Goal: Transaction & Acquisition: Purchase product/service

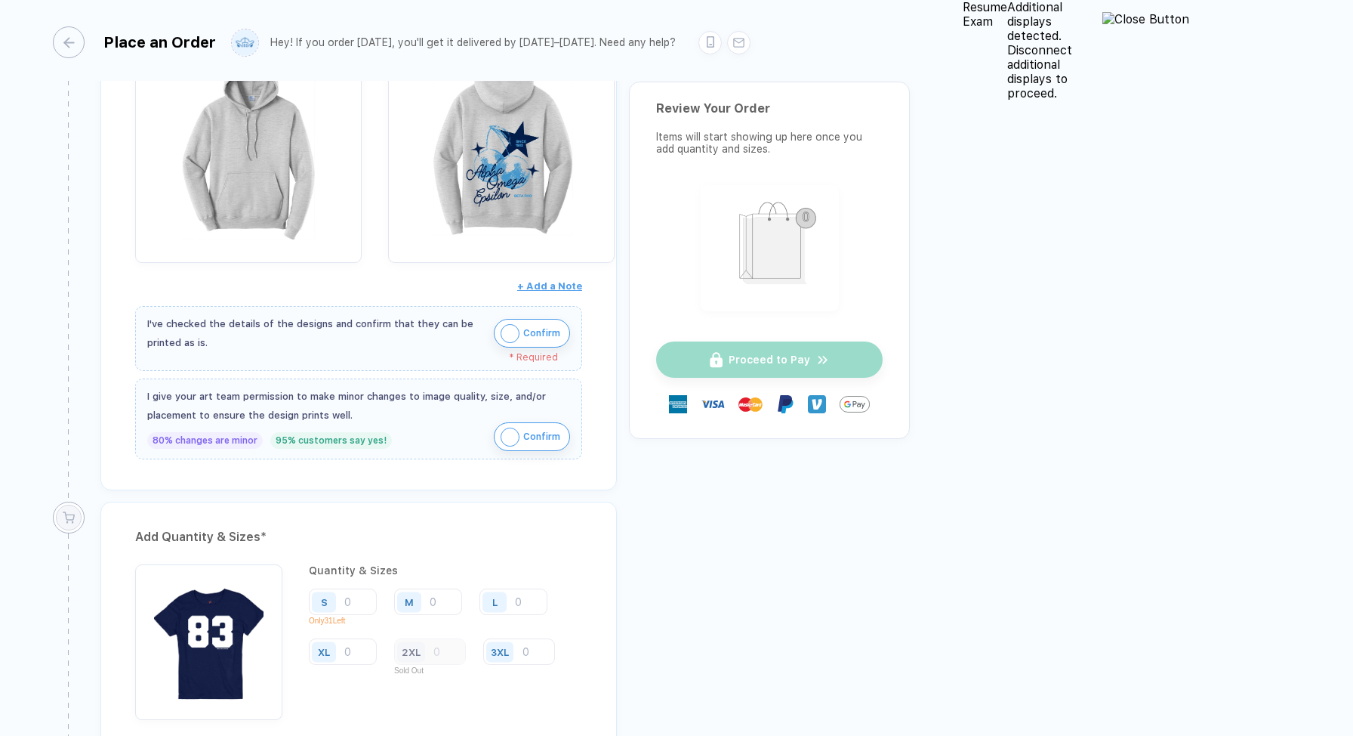
scroll to position [734, 0]
click at [520, 325] on img "button" at bounding box center [510, 334] width 19 height 19
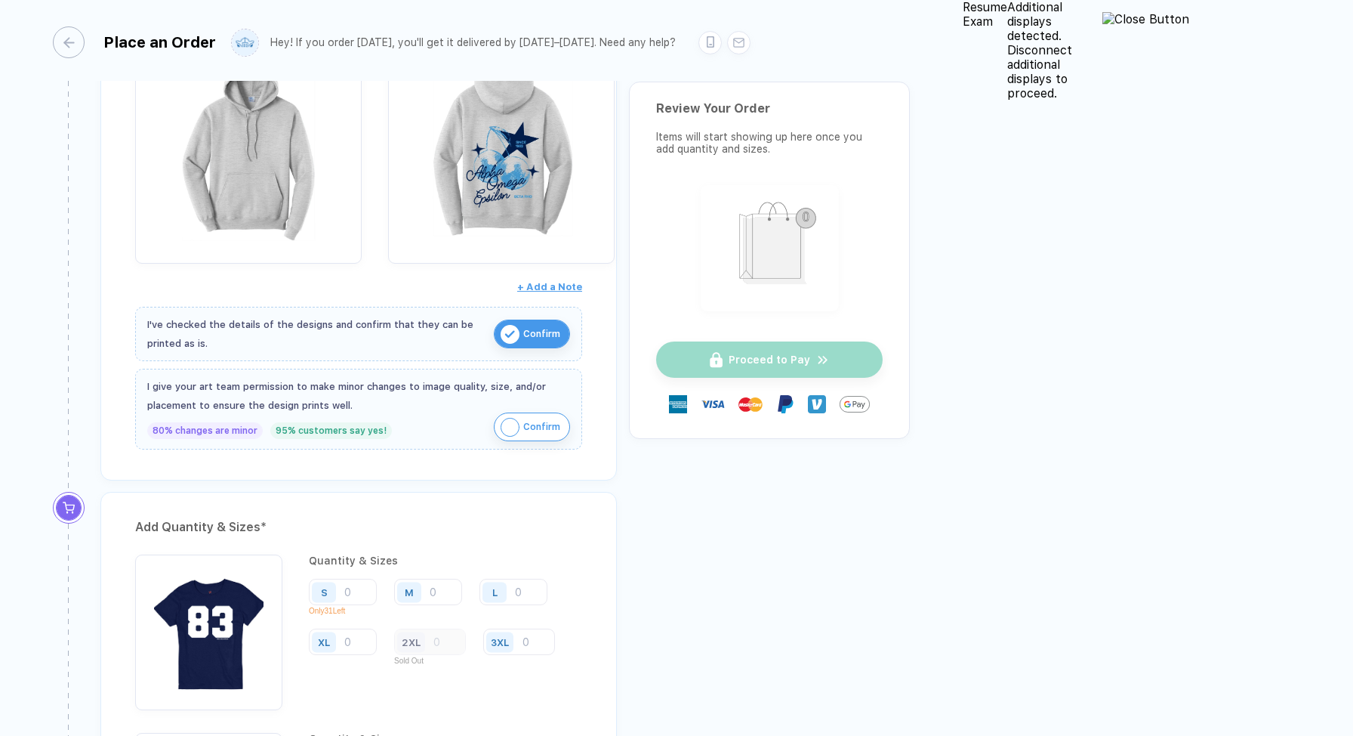
click at [520, 418] on img "button" at bounding box center [510, 427] width 19 height 19
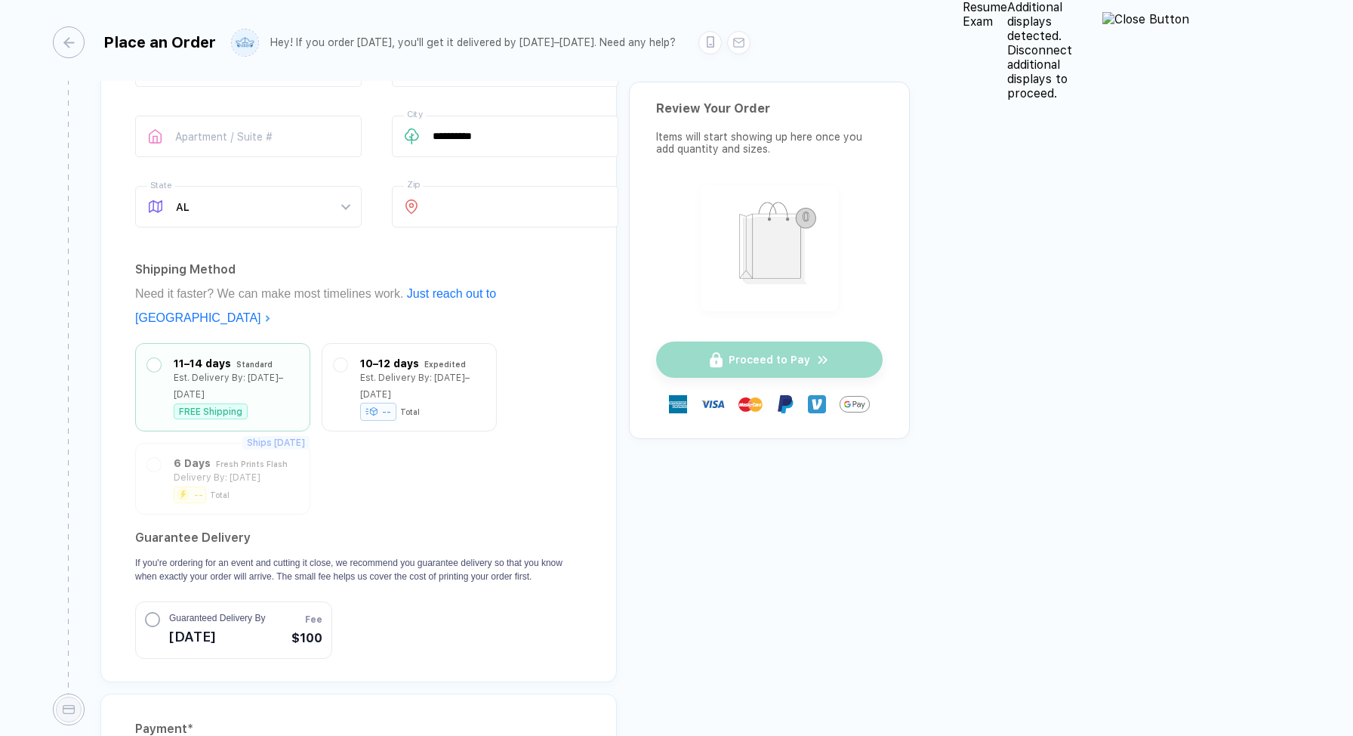
scroll to position [1795, 0]
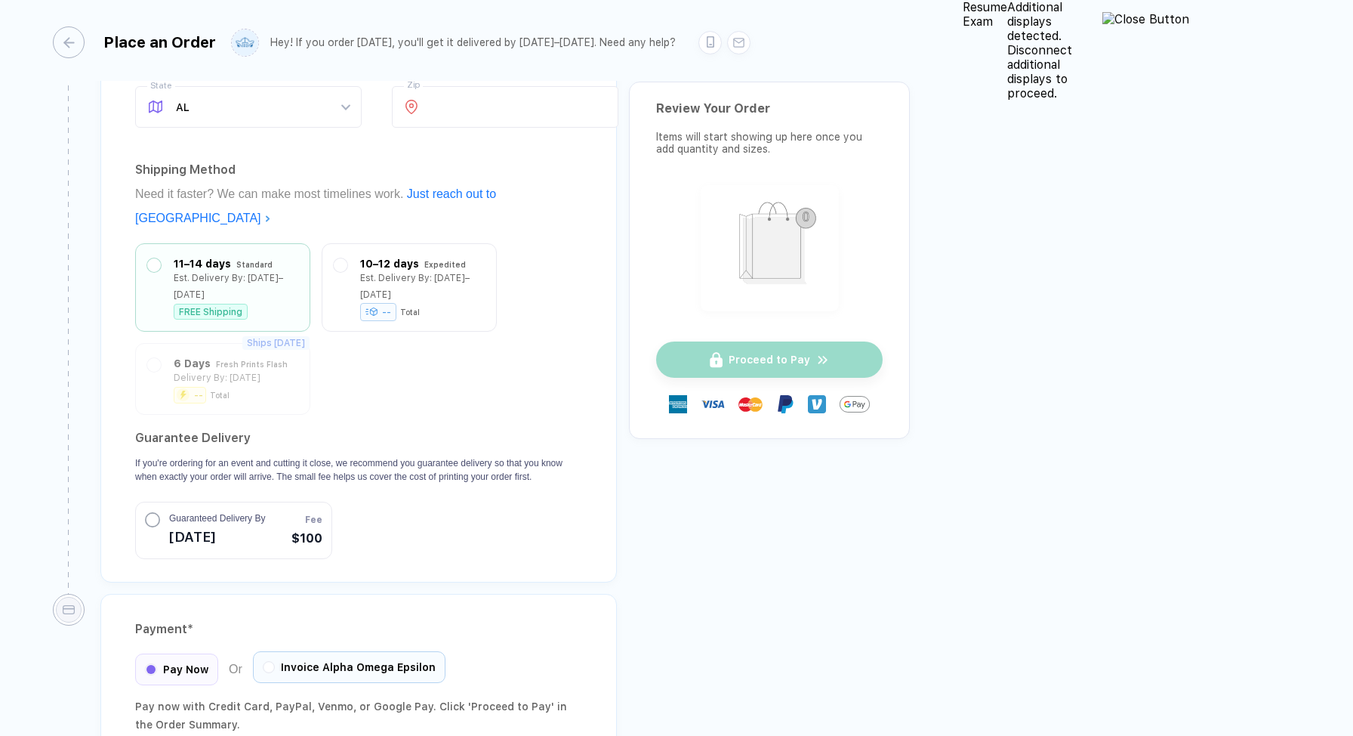
click at [326, 651] on div "Invoice Alpha Omega Epsilon" at bounding box center [349, 667] width 193 height 32
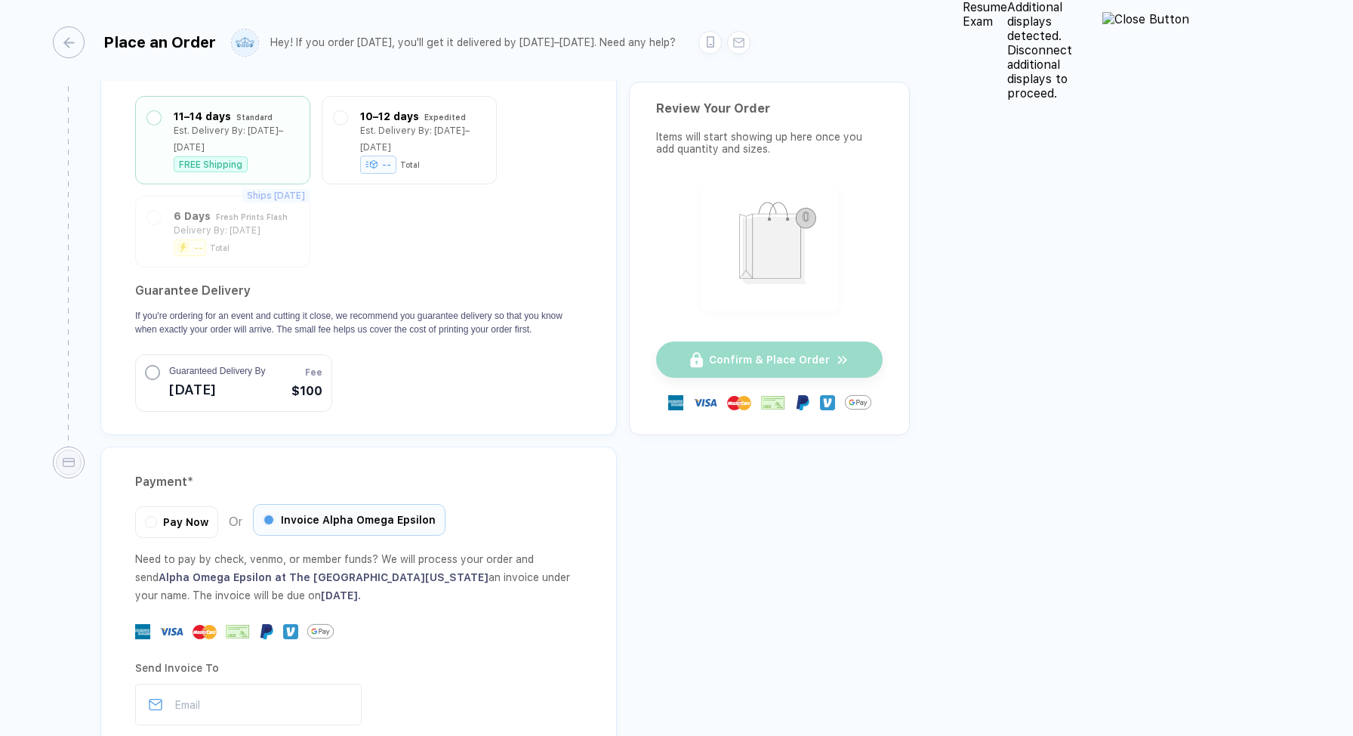
scroll to position [1940, 0]
click at [324, 685] on input "email" at bounding box center [248, 706] width 227 height 42
click at [199, 505] on div "Pay Now" at bounding box center [176, 521] width 83 height 32
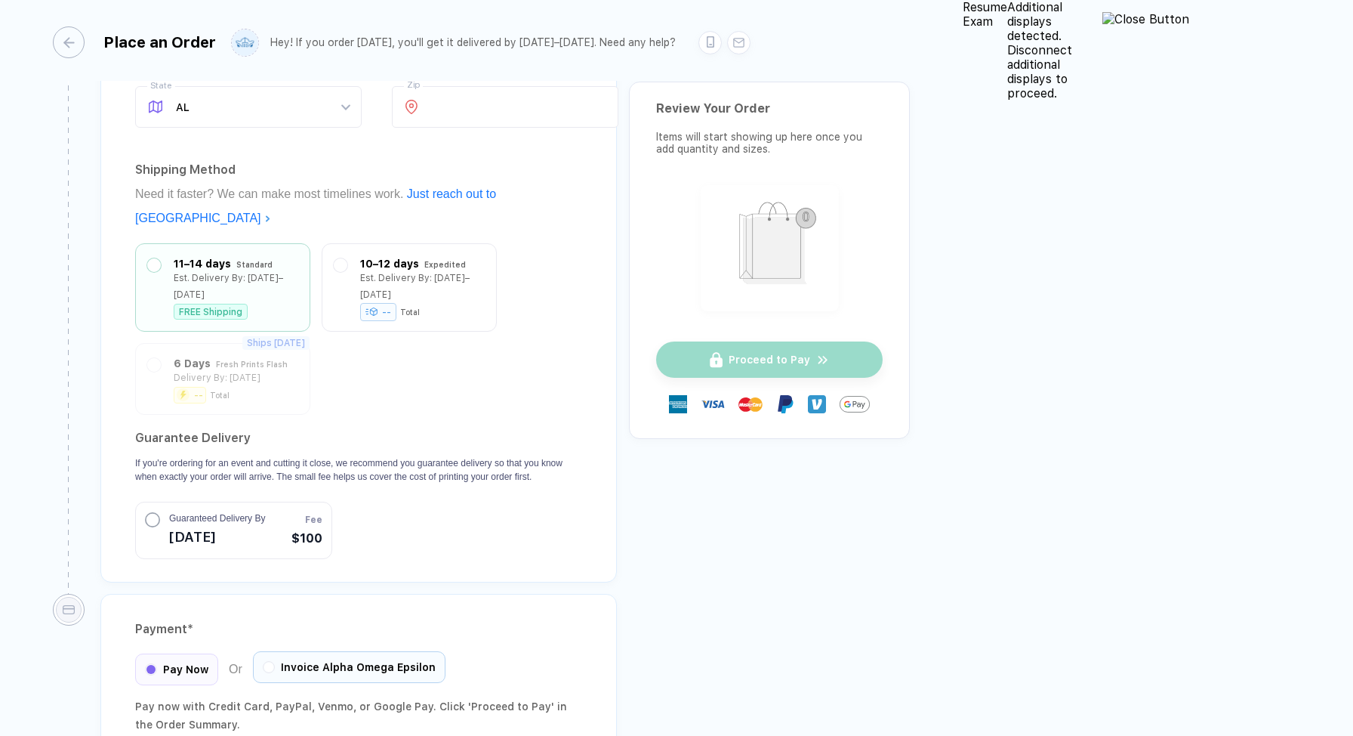
click at [316, 661] on span "Invoice Alpha Omega Epsilon" at bounding box center [358, 667] width 155 height 12
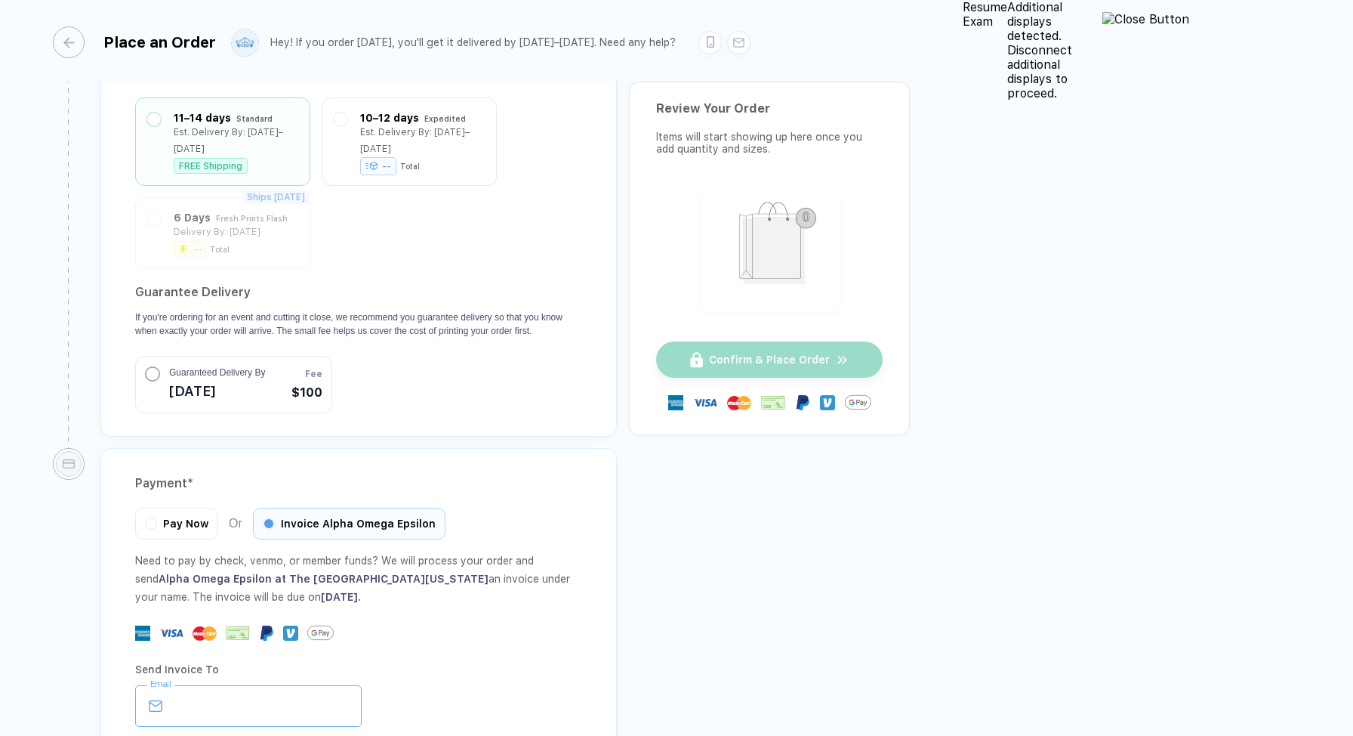
click at [312, 685] on input "email" at bounding box center [248, 706] width 227 height 42
click at [203, 517] on span "Pay Now" at bounding box center [185, 523] width 45 height 12
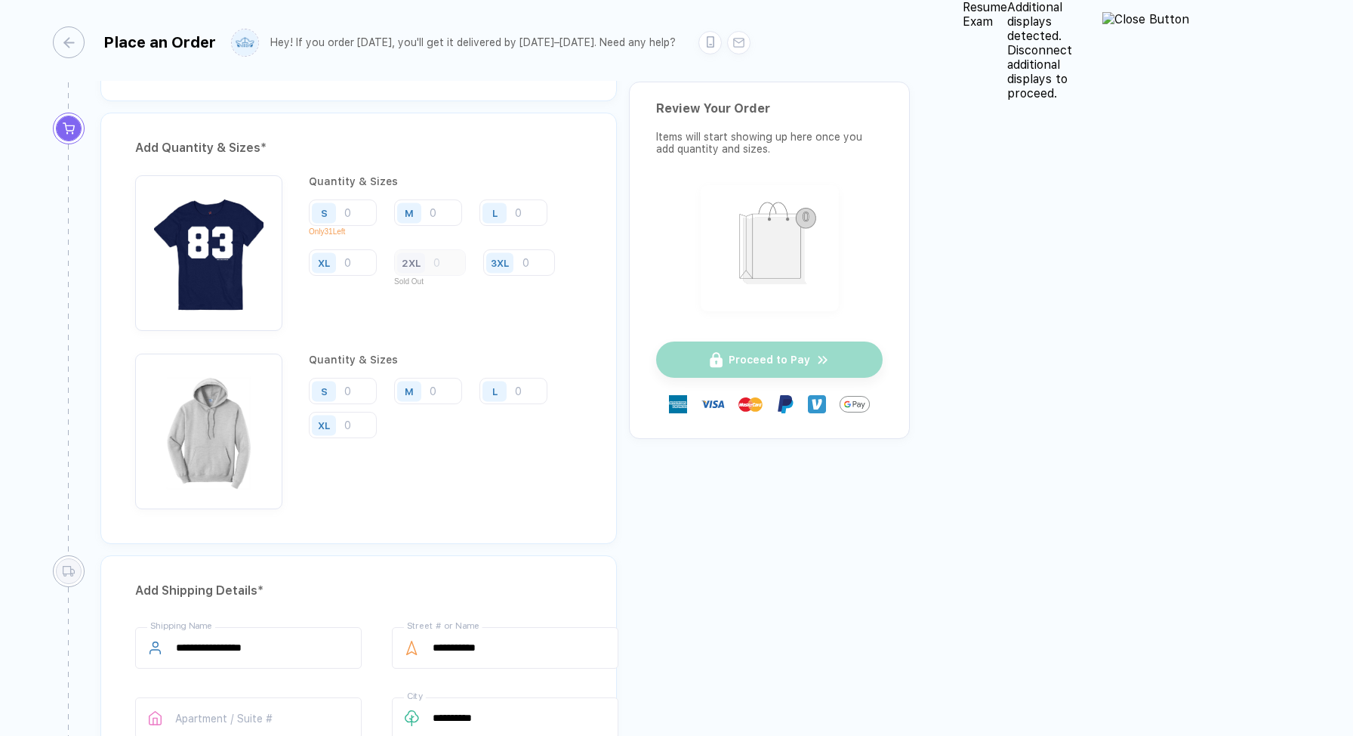
scroll to position [1098, 0]
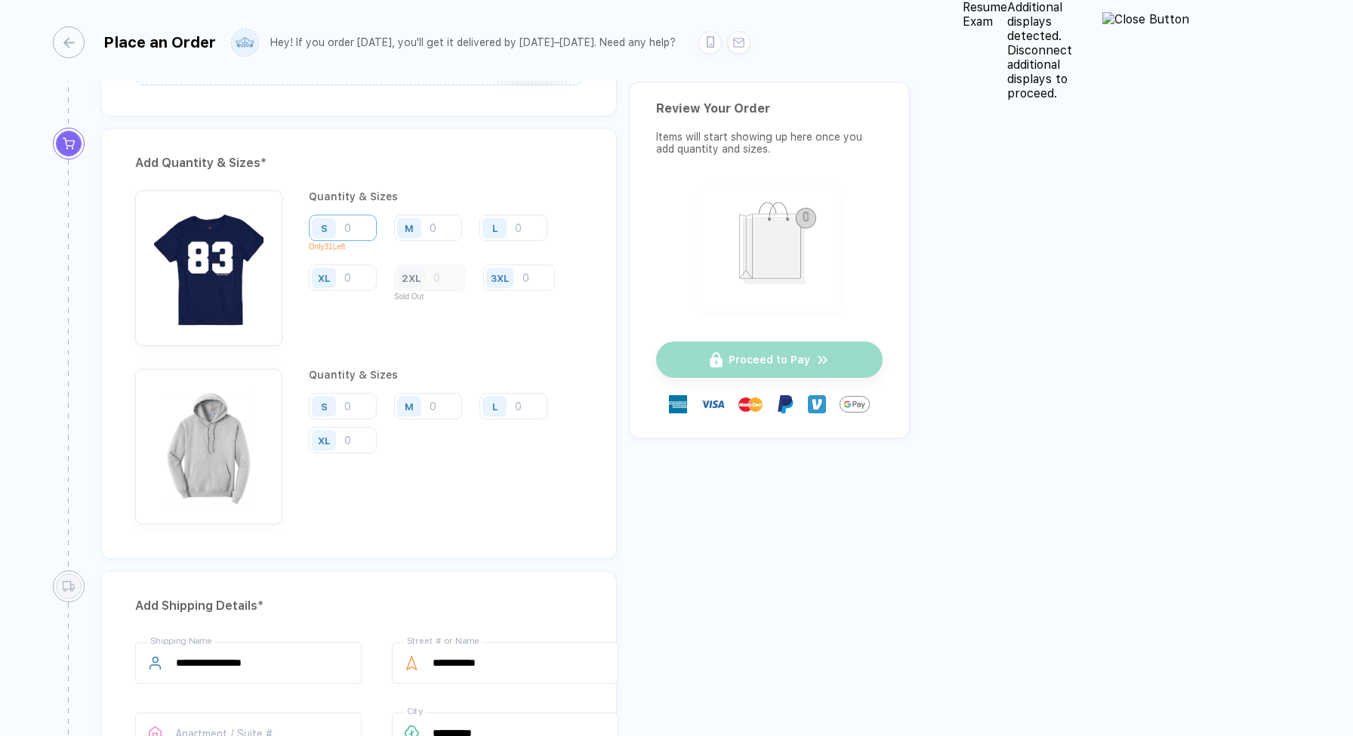
click at [360, 214] on input "number" at bounding box center [343, 227] width 68 height 26
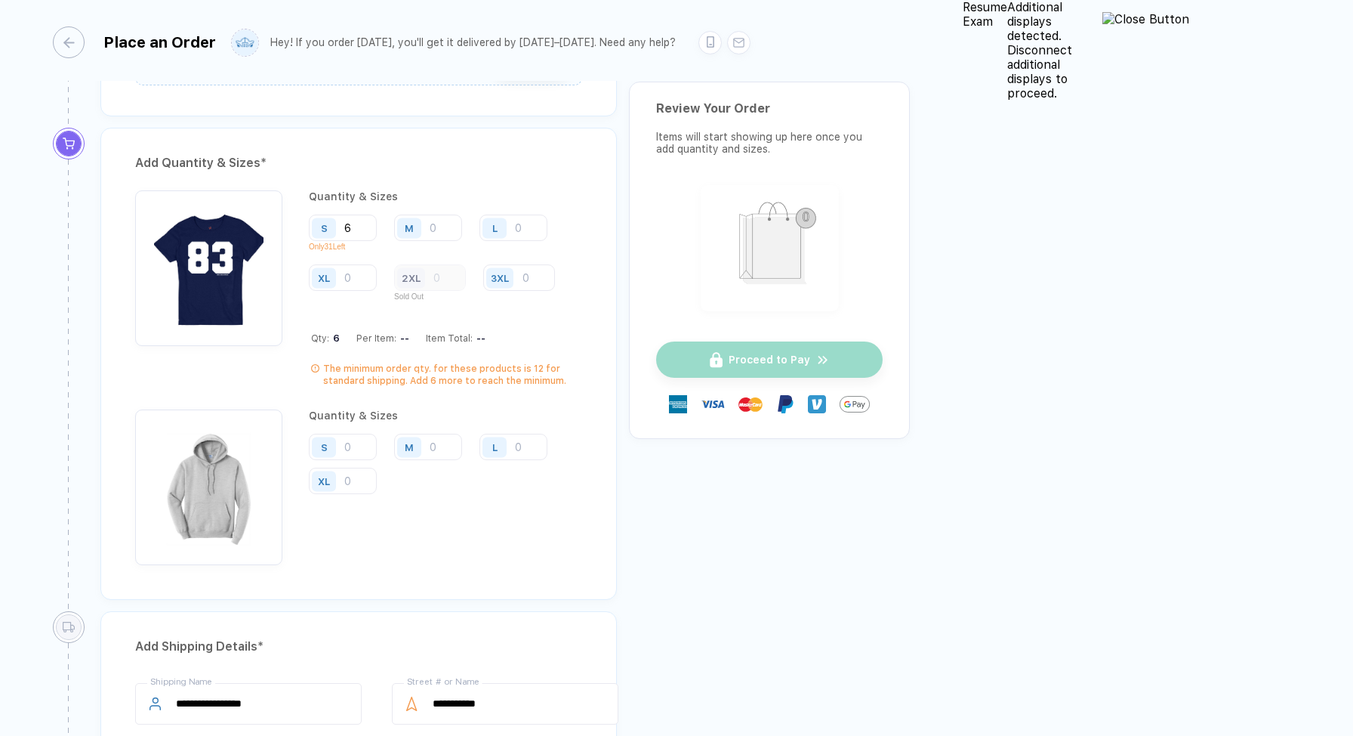
type input "6"
click at [427, 221] on div "M" at bounding box center [411, 227] width 35 height 26
click at [434, 221] on input "number" at bounding box center [428, 227] width 68 height 26
type input "6"
click at [520, 218] on input "number" at bounding box center [514, 227] width 68 height 26
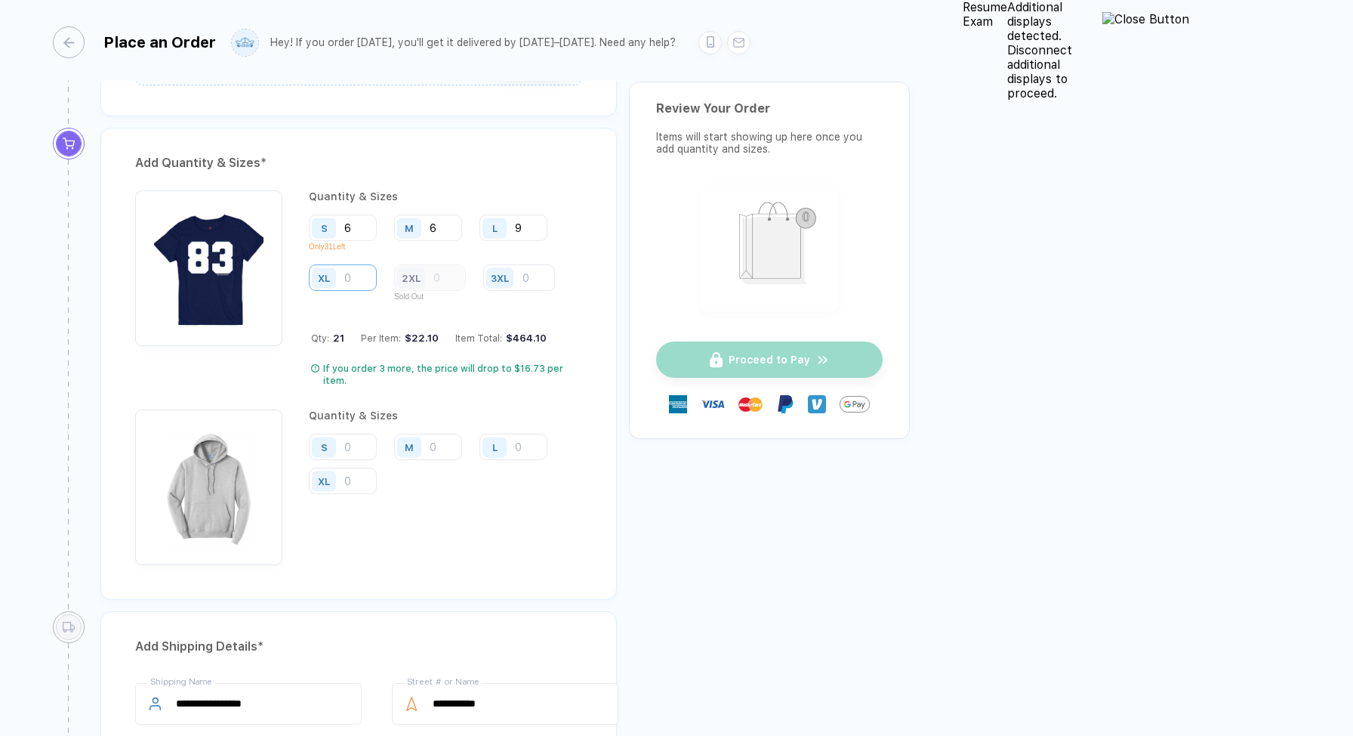
type input "9"
click at [377, 264] on input "number" at bounding box center [343, 277] width 68 height 26
type input "1"
click at [346, 434] on input "number" at bounding box center [343, 447] width 68 height 26
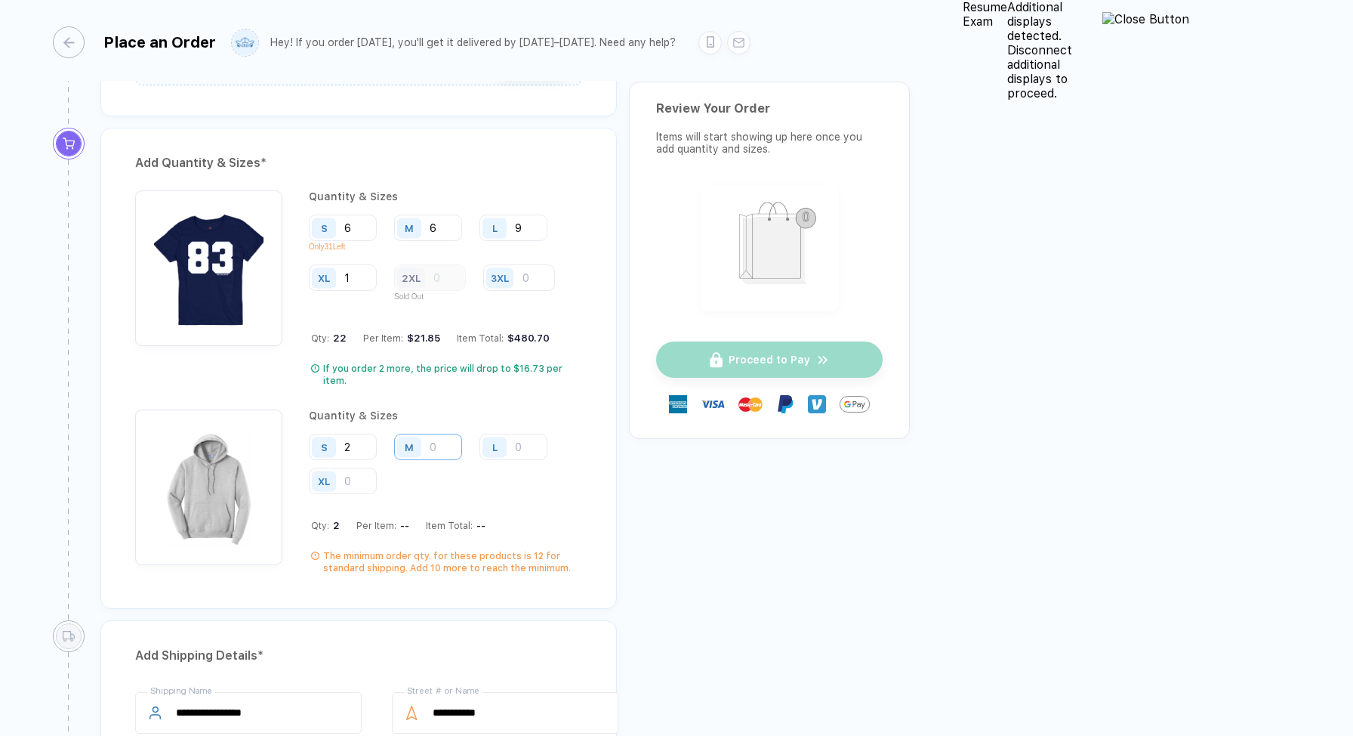
type input "2"
click at [436, 434] on input "number" at bounding box center [428, 447] width 68 height 26
type input "4"
click at [506, 437] on div "L" at bounding box center [495, 447] width 24 height 20
click at [514, 434] on div "L" at bounding box center [497, 447] width 35 height 26
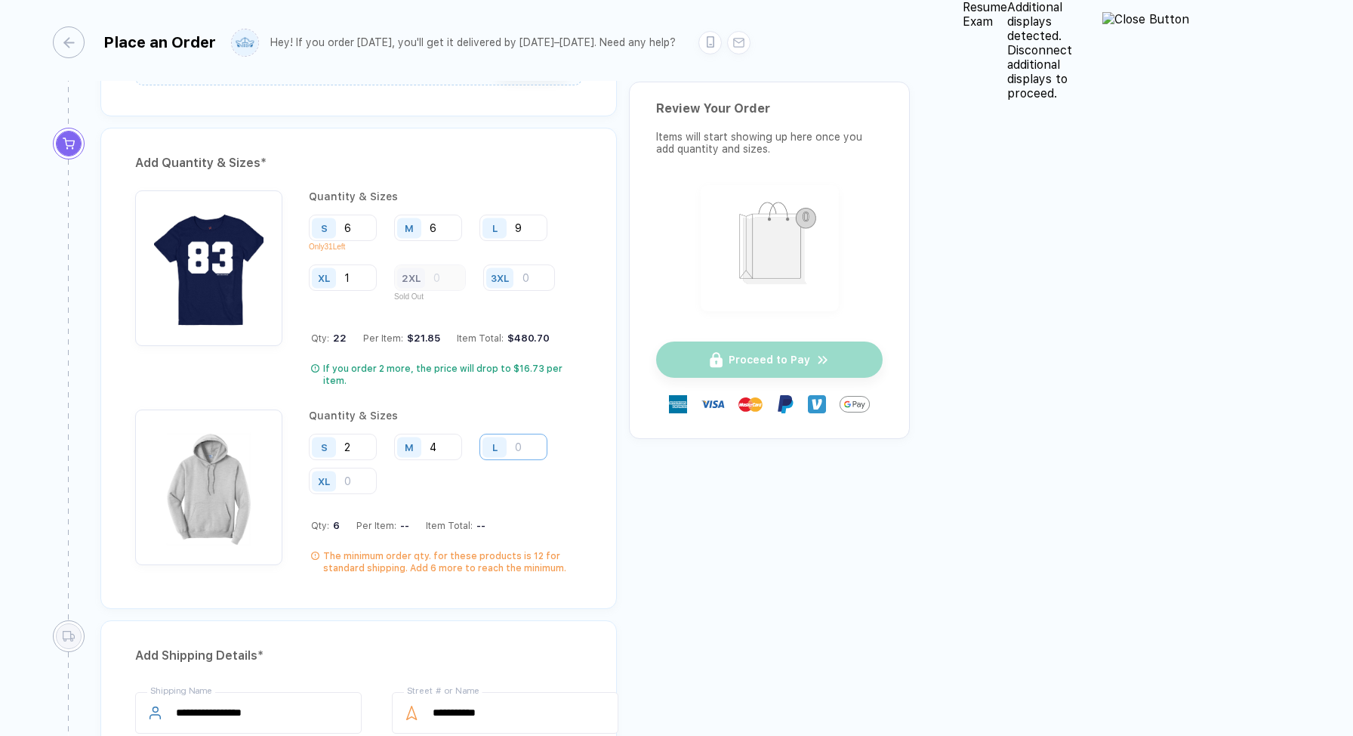
click at [521, 434] on input "number" at bounding box center [514, 447] width 68 height 26
type input "3"
click at [377, 468] on input "number" at bounding box center [343, 481] width 68 height 26
type input "9"
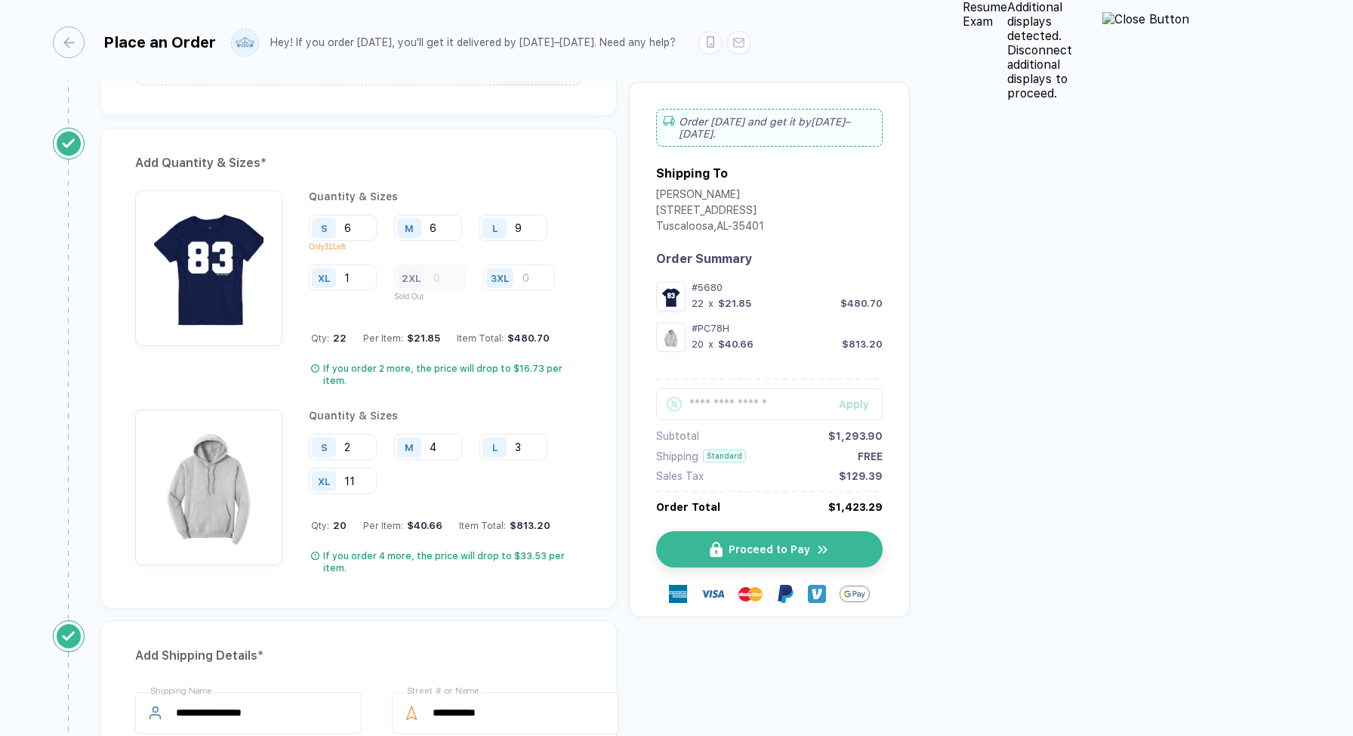
type input "11"
click at [582, 477] on div "Quantity & Sizes S 2 M 4 L 3 XL 11 Qty: 20 Per Item: $40.66 Item Total: $813.20…" at bounding box center [445, 491] width 273 height 165
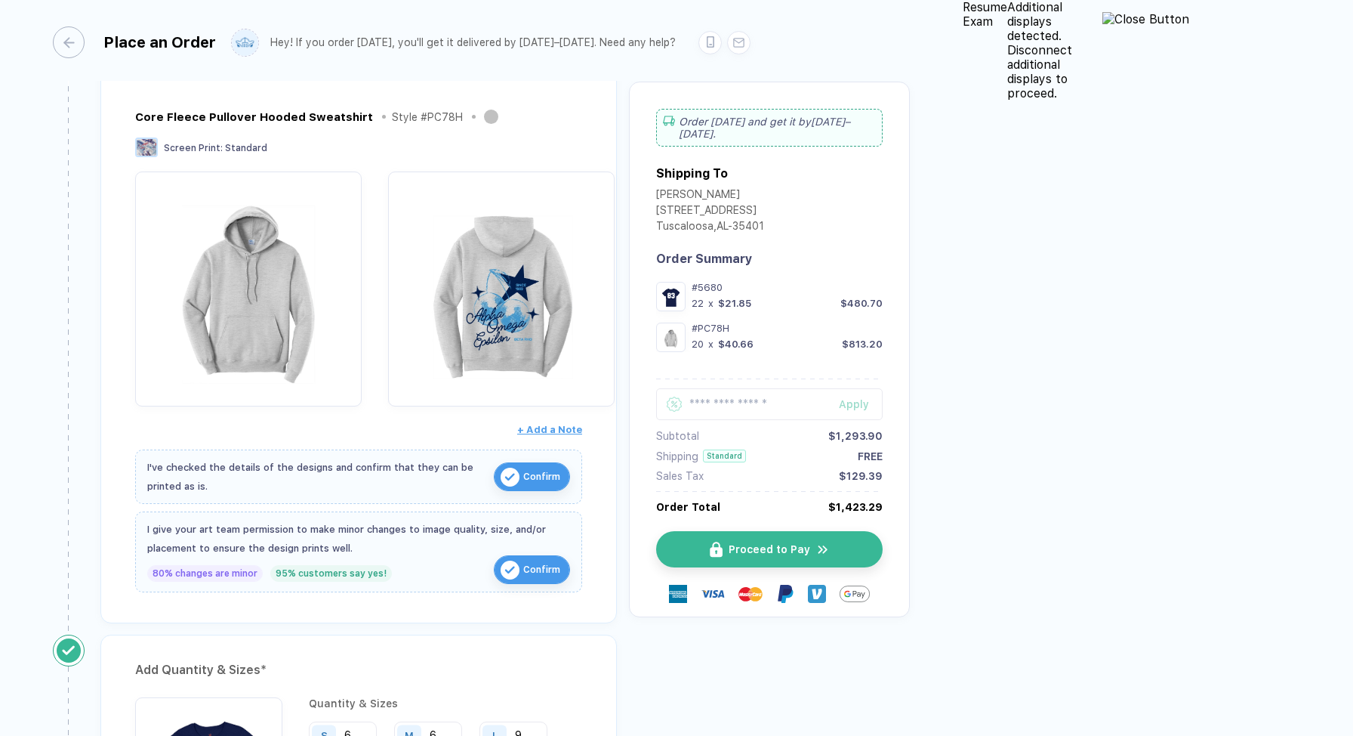
scroll to position [0, 0]
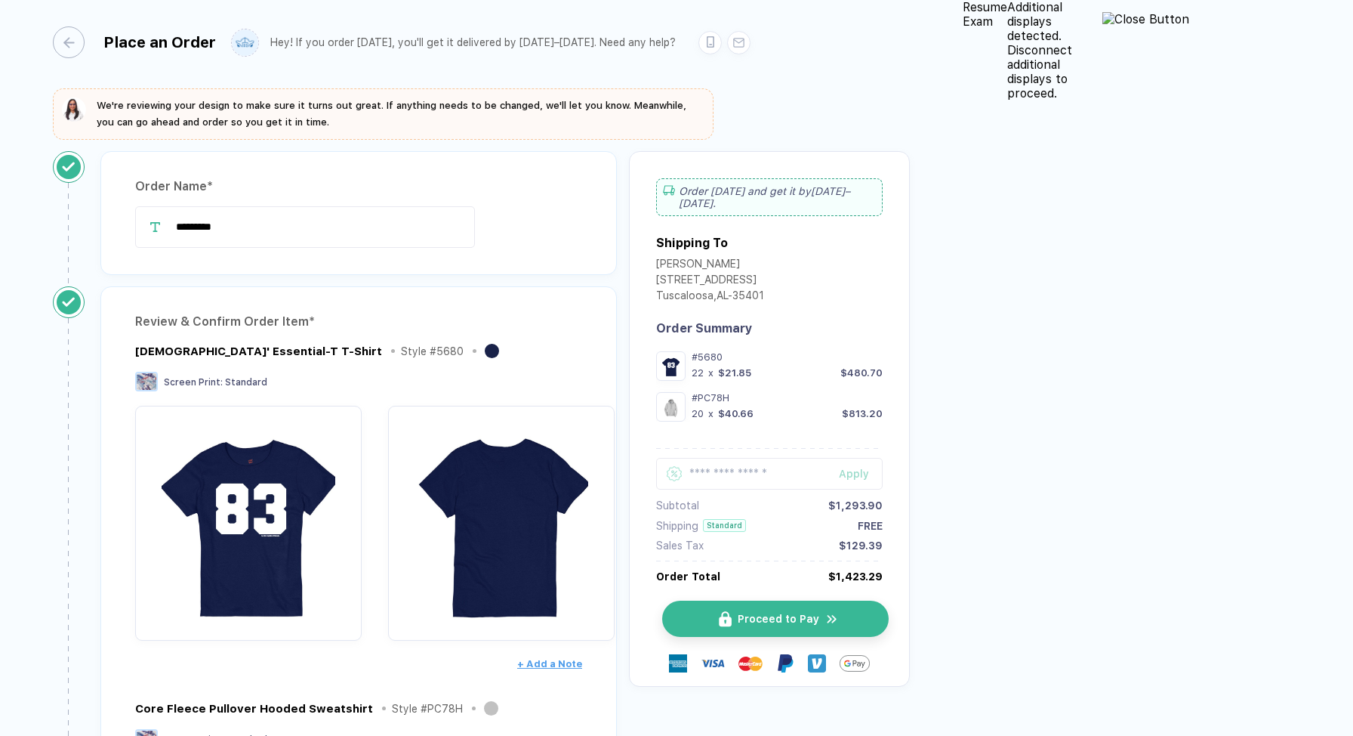
click at [889, 600] on button "Proceed to Pay" at bounding box center [775, 618] width 227 height 36
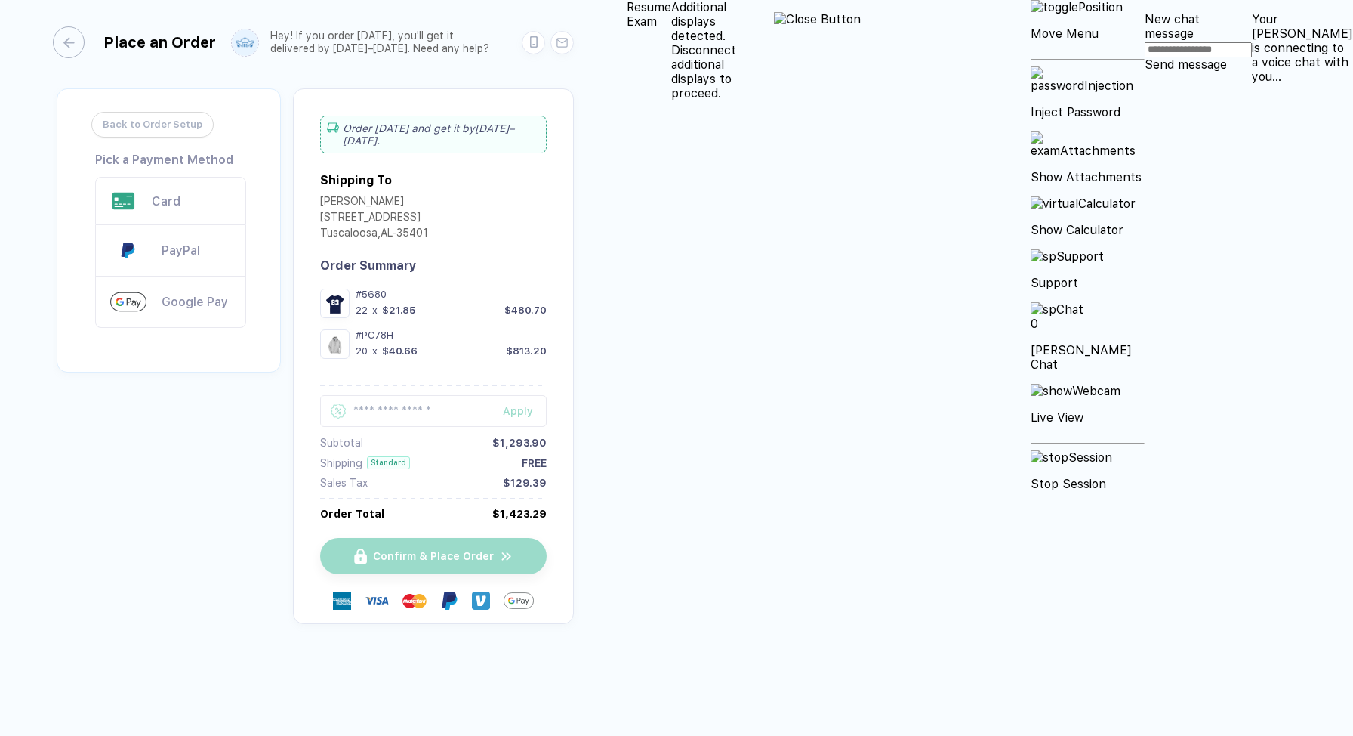
click at [172, 196] on div "Card" at bounding box center [191, 201] width 79 height 14
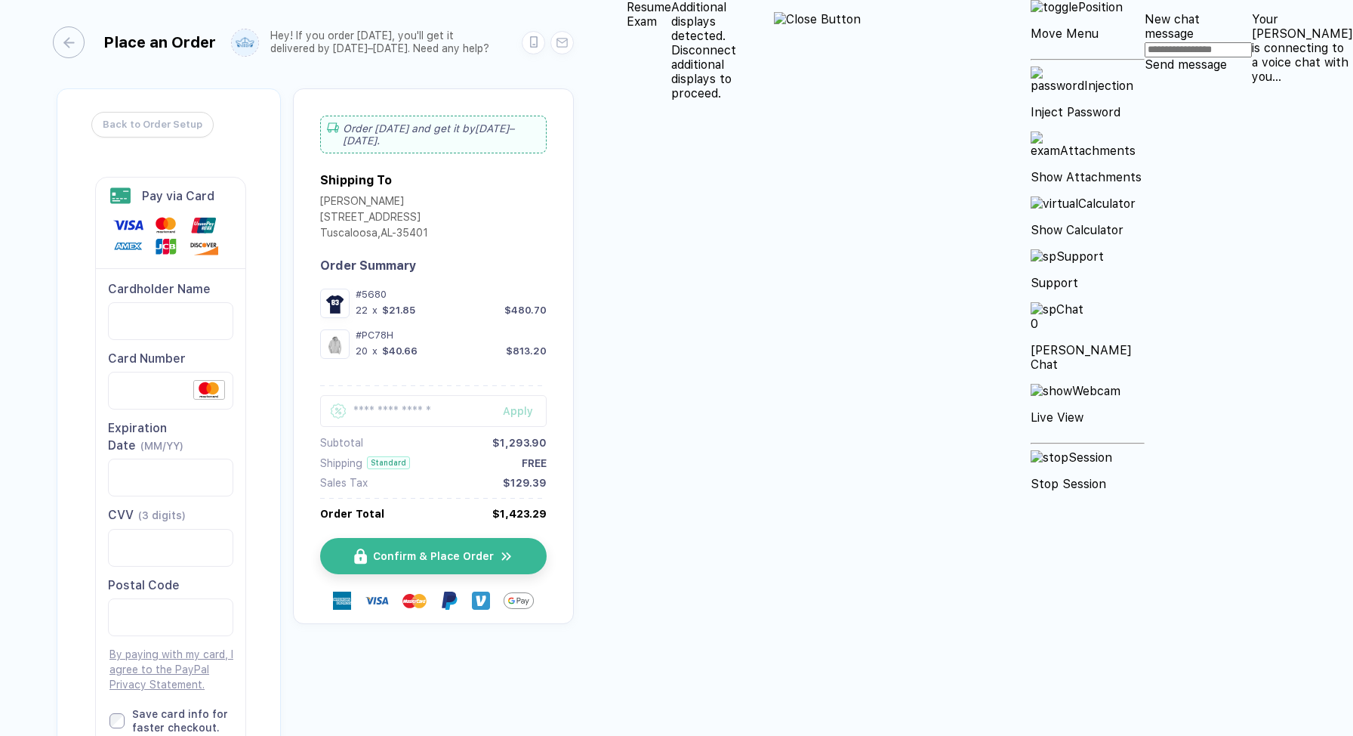
click at [276, 617] on div "Back to Order Setup Visa MasterCard Union Pay American Express JCB Discover Din…" at bounding box center [313, 483] width 521 height 791
click at [503, 550] on span "Confirm & Place Order" at bounding box center [442, 556] width 121 height 12
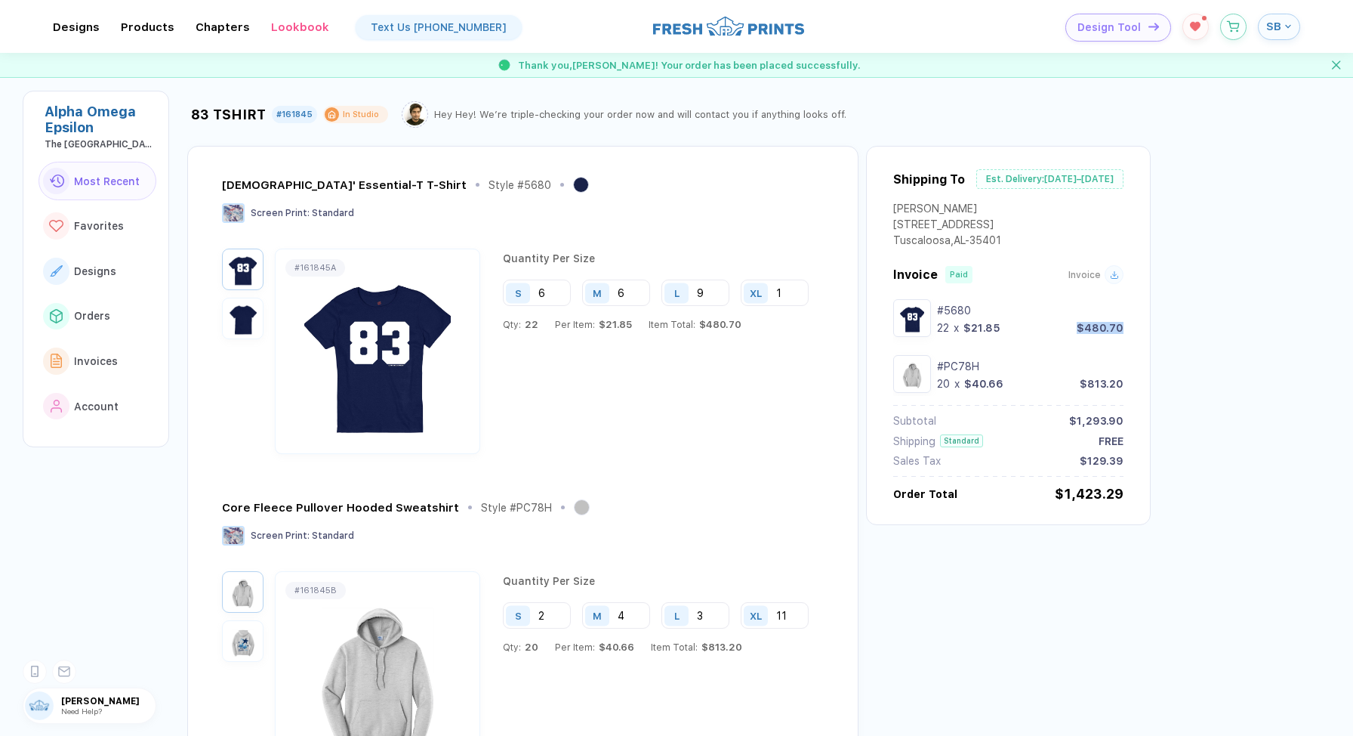
drag, startPoint x: 1077, startPoint y: 335, endPoint x: 1147, endPoint y: 336, distance: 70.2
click at [1148, 336] on div "83 TSHIRT #161845 In Studio Hey Hey! We’re triple-checking your order now and w…" at bounding box center [681, 449] width 988 height 732
copy div "$480.70"
drag, startPoint x: 1072, startPoint y: 384, endPoint x: 1117, endPoint y: 386, distance: 44.6
click at [1117, 386] on div "20 x $40.66 $813.20" at bounding box center [1030, 384] width 187 height 12
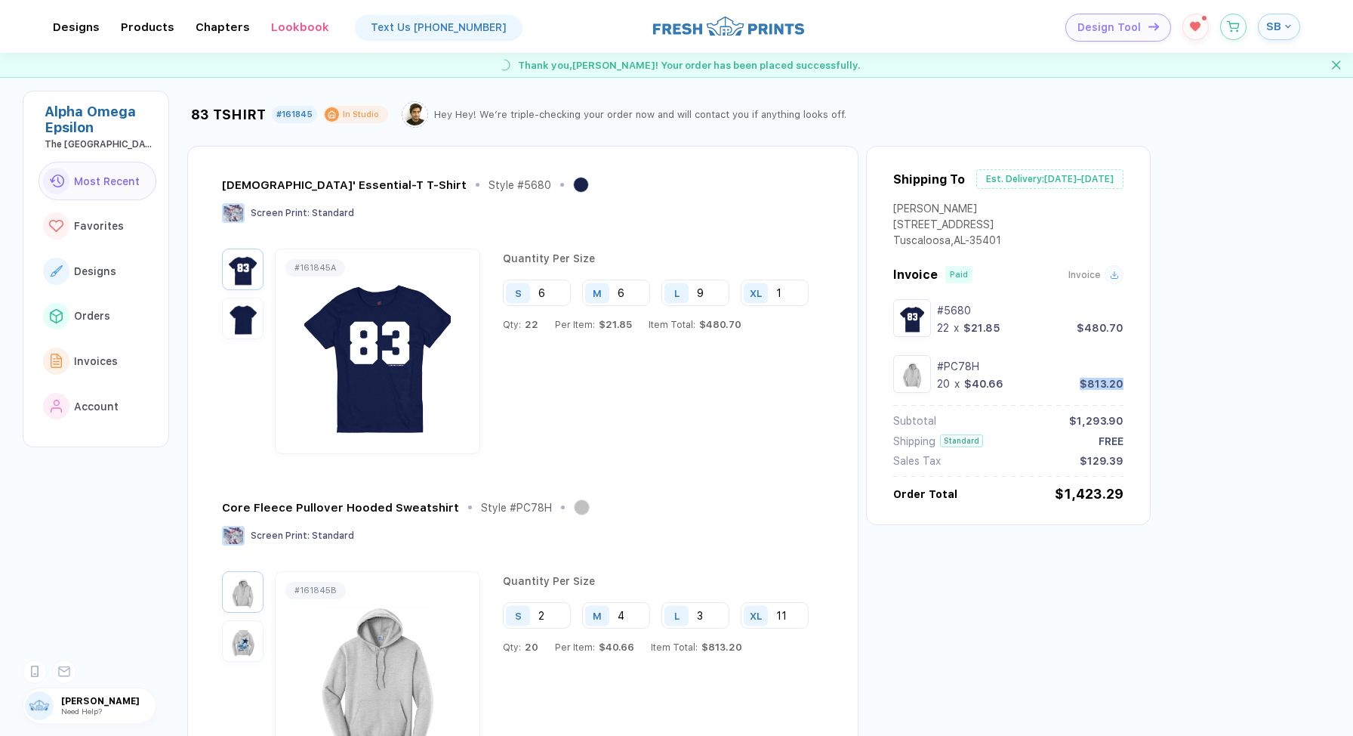
copy div "$813.20"
drag, startPoint x: 1079, startPoint y: 463, endPoint x: 1140, endPoint y: 464, distance: 61.2
click at [1140, 464] on div "Shipping To Est. Delivery: [DATE]–[DATE] [PERSON_NAME] [STREET_ADDRESS] Invoice…" at bounding box center [1008, 335] width 285 height 379
copy div "$129.39"
